Goal: Transaction & Acquisition: Purchase product/service

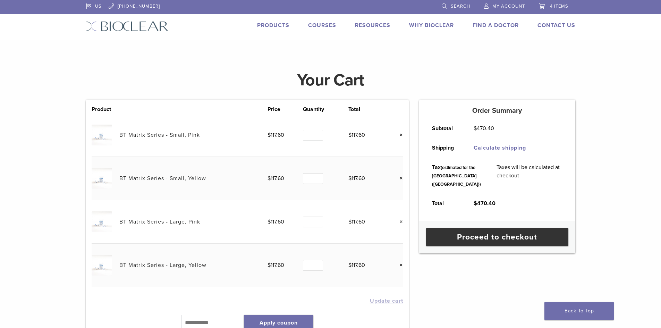
click at [272, 22] on link "Products" at bounding box center [273, 25] width 32 height 7
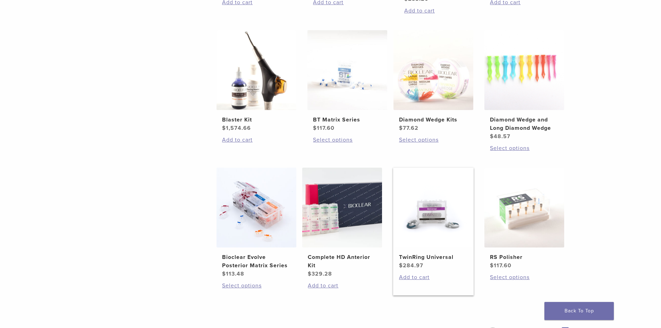
scroll to position [382, 0]
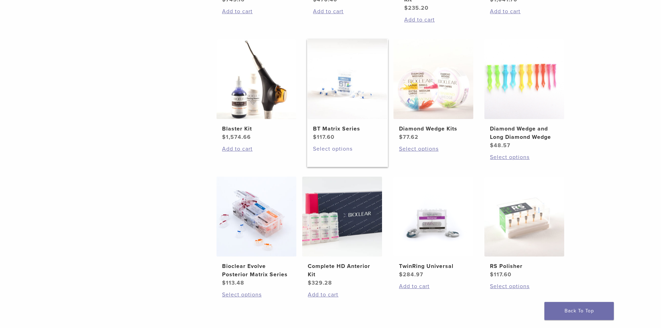
click at [336, 147] on link "Select options" at bounding box center [347, 149] width 69 height 8
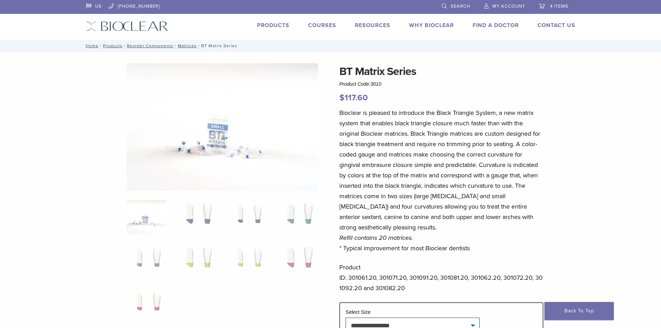
click at [561, 5] on span "4 items" at bounding box center [559, 6] width 18 height 6
click at [553, 6] on span "4 items" at bounding box center [559, 6] width 18 height 6
click at [557, 6] on span "4 items" at bounding box center [559, 6] width 18 height 6
click at [554, 5] on span "4 items" at bounding box center [559, 6] width 18 height 6
click at [560, 6] on span "4 items" at bounding box center [559, 6] width 18 height 6
